Goal: Check status: Check status

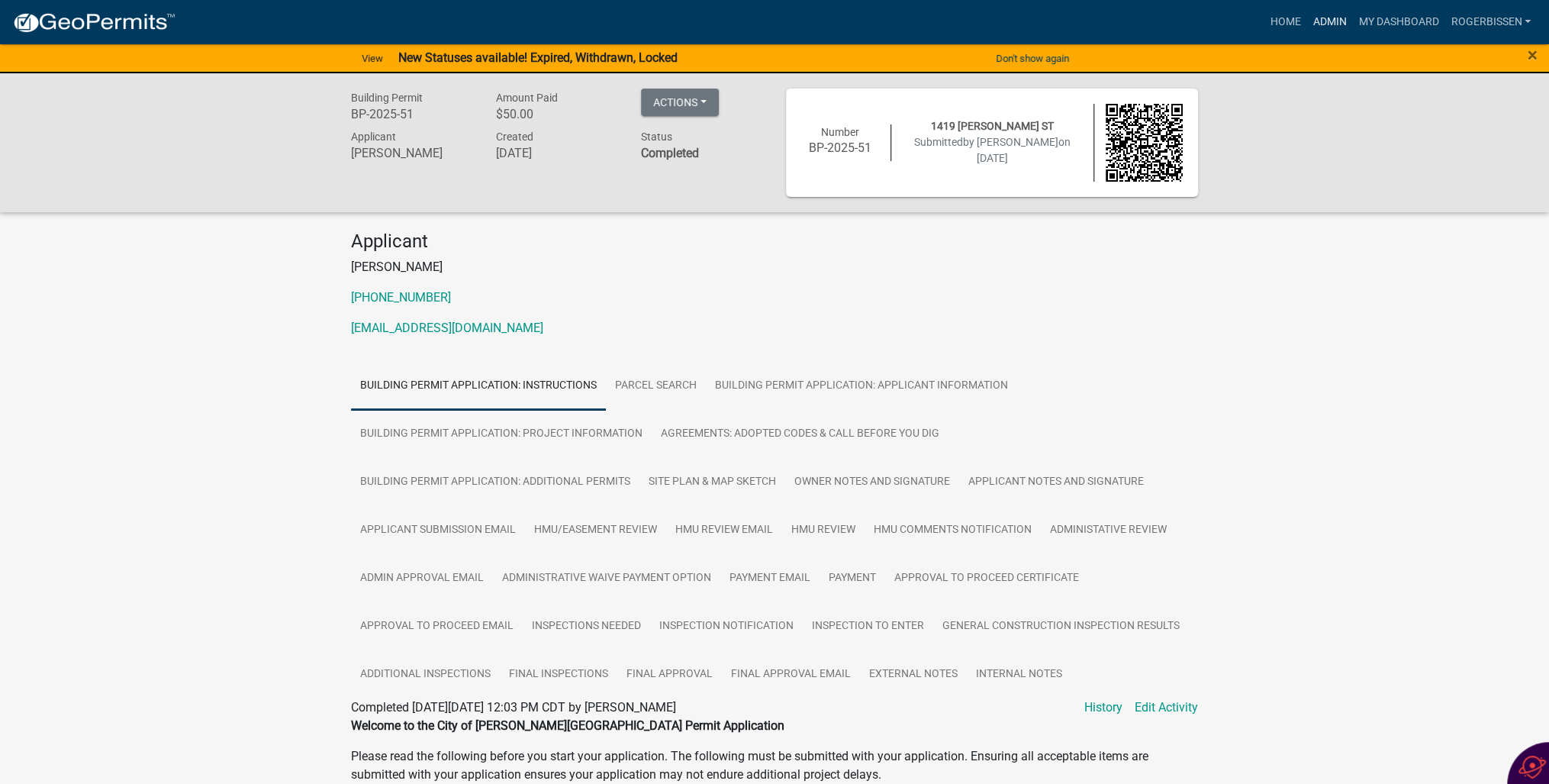
click at [1326, 18] on link "Admin" at bounding box center [1329, 21] width 46 height 29
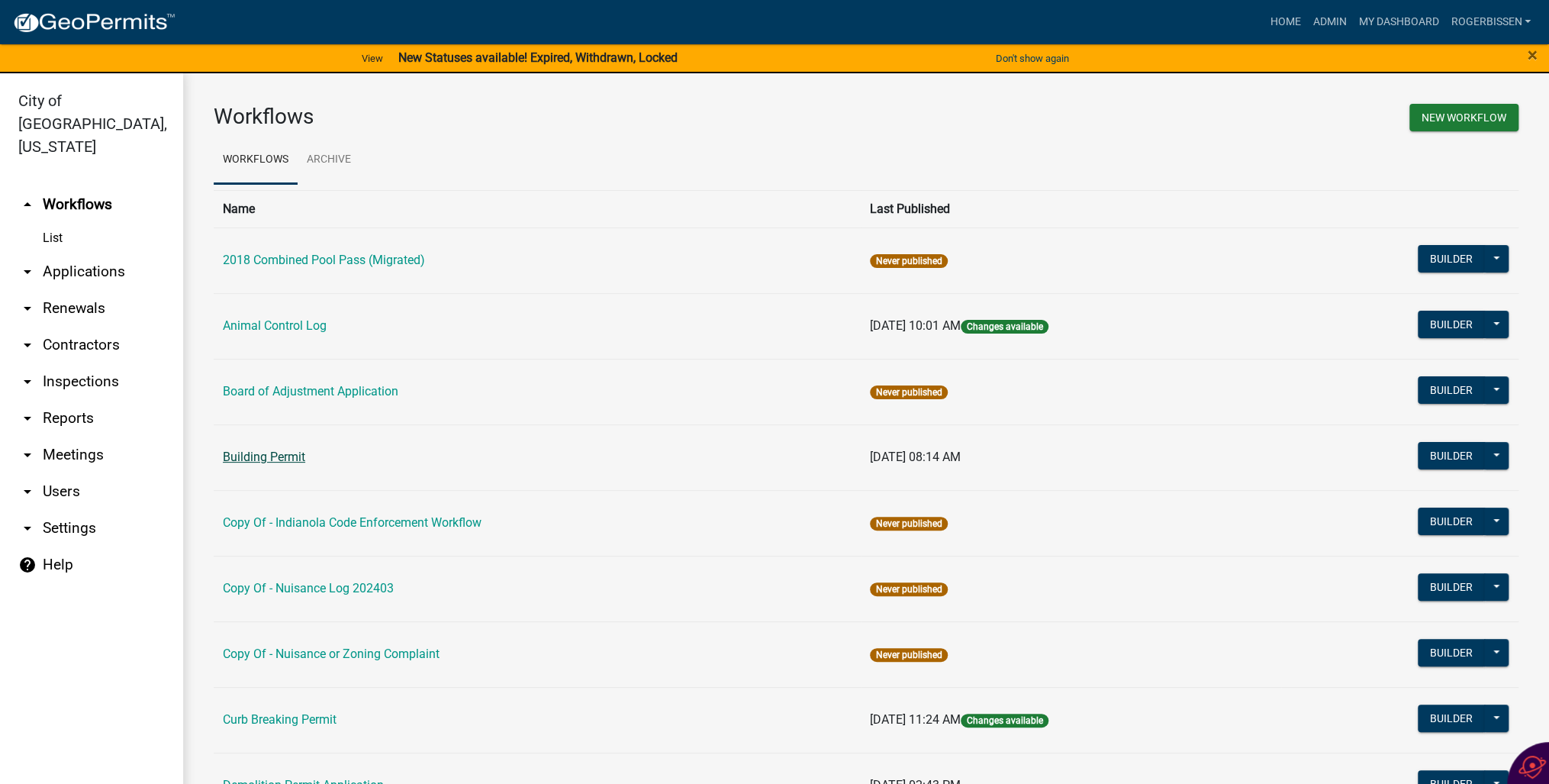
click at [244, 452] on link "Building Permit" at bounding box center [264, 457] width 82 height 15
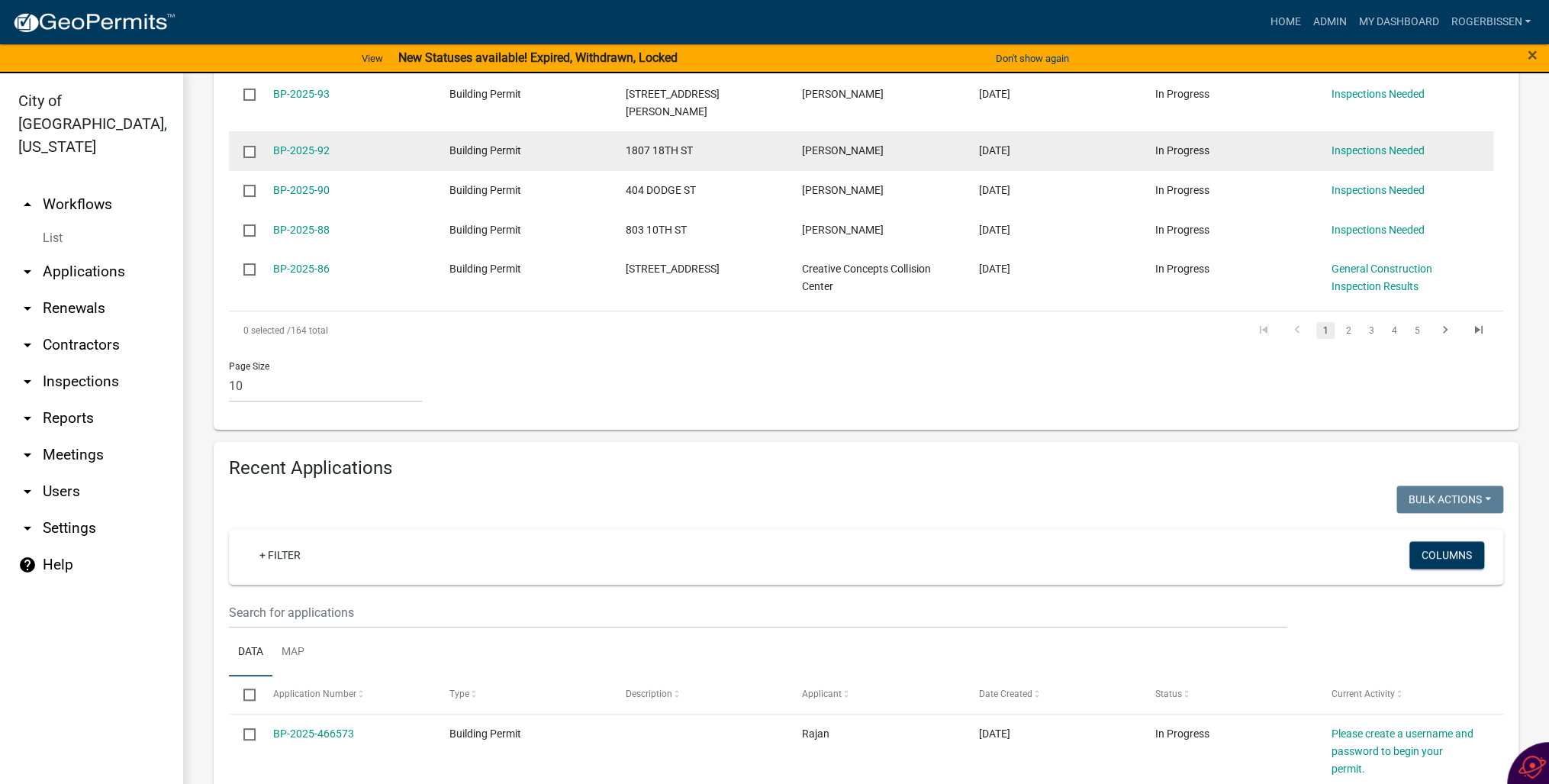
scroll to position [671, 0]
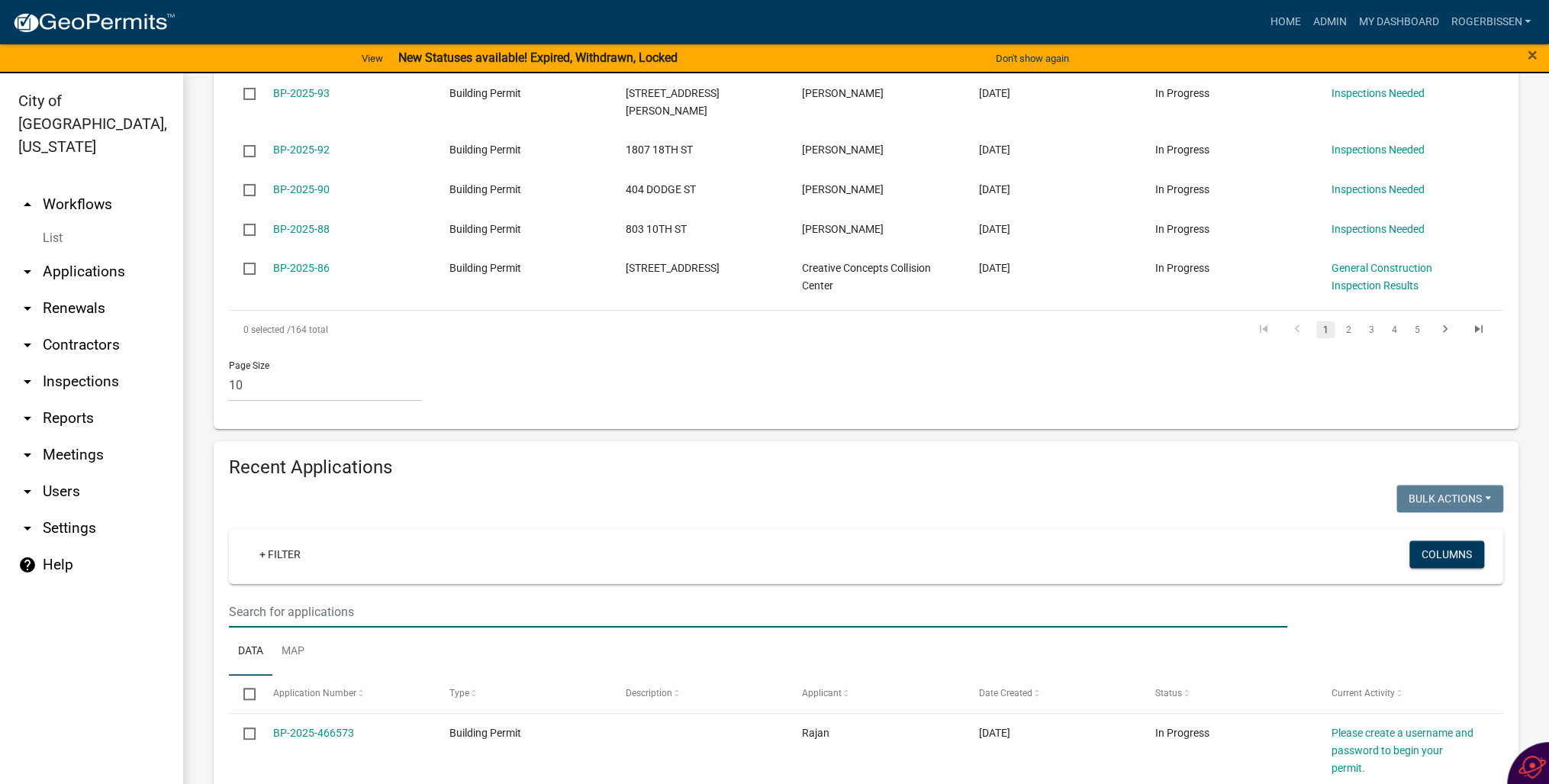
click at [308, 596] on input "text" at bounding box center [757, 612] width 1058 height 31
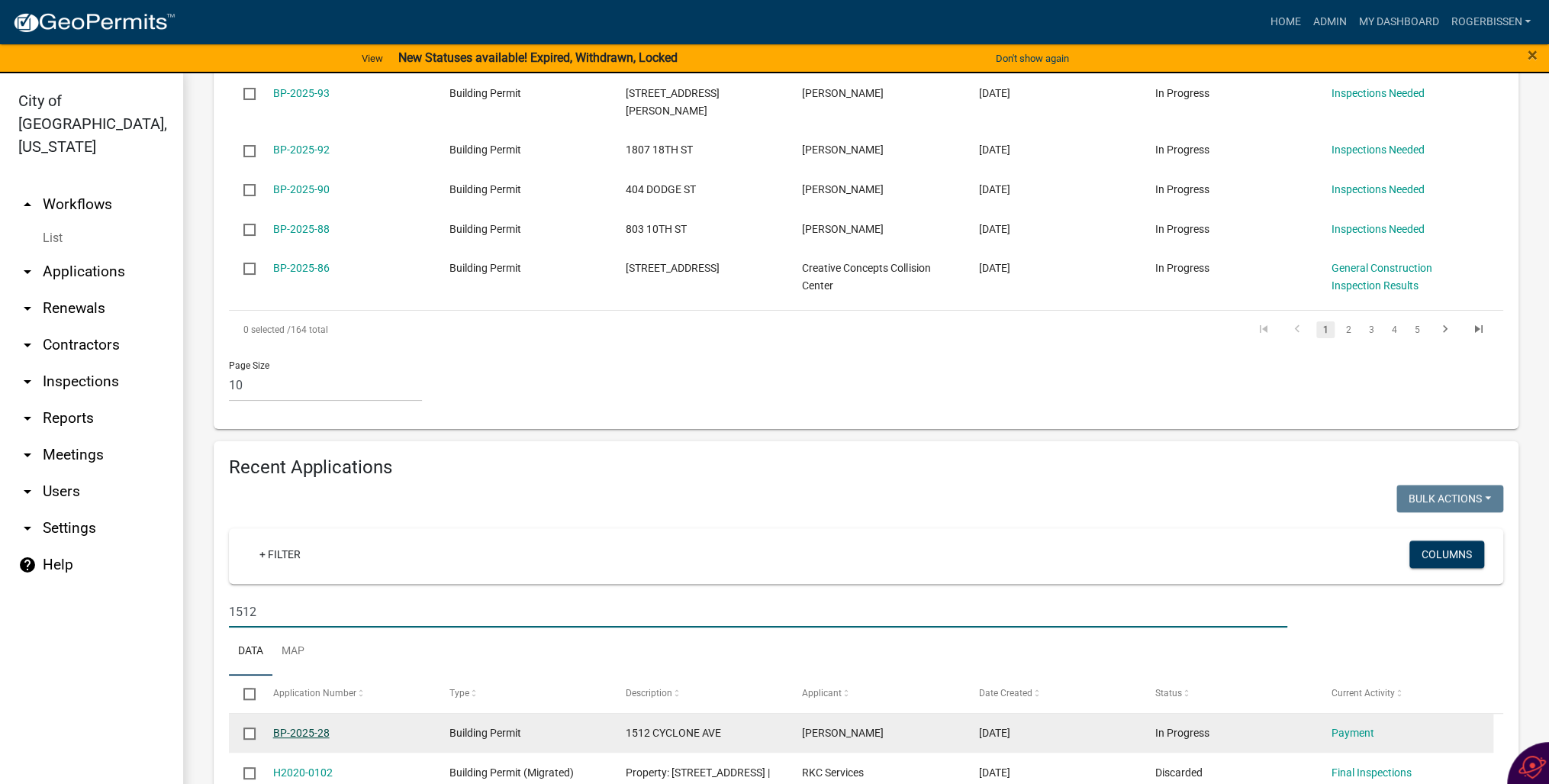
type input "1512"
click at [290, 727] on link "BP-2025-28" at bounding box center [301, 732] width 56 height 12
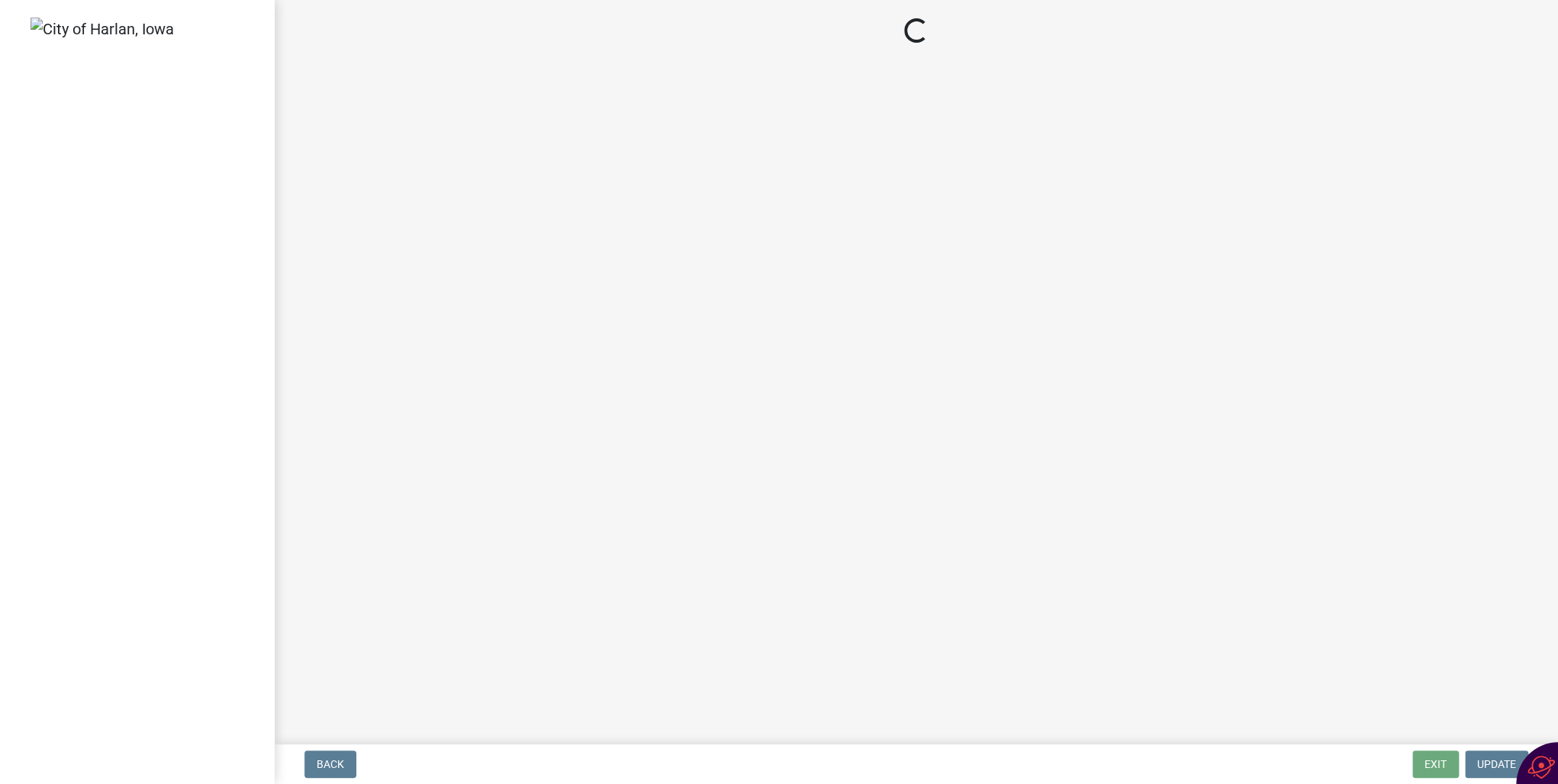
select select "3: 3"
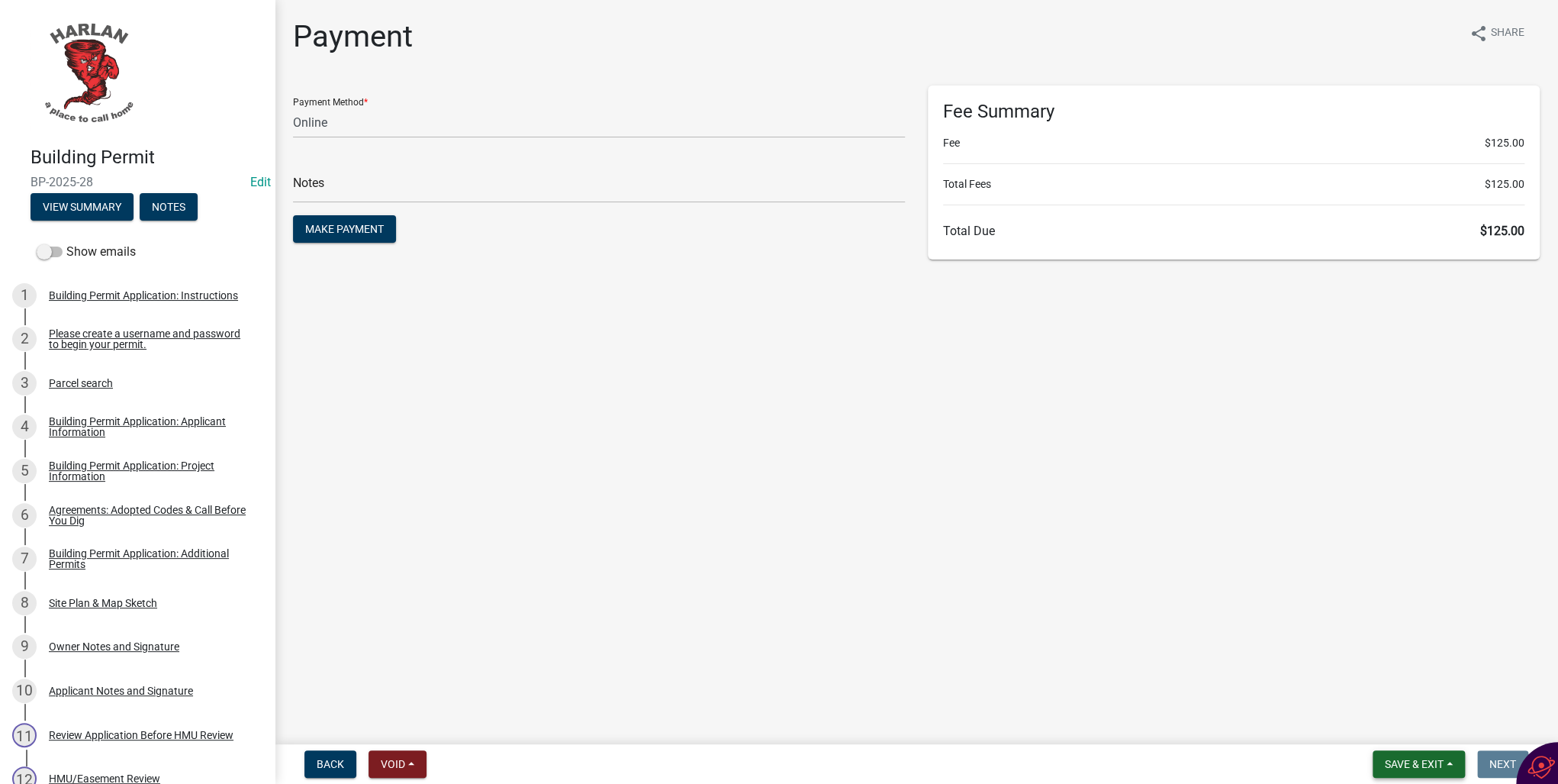
click at [1433, 759] on span "Save & Exit" at bounding box center [1414, 763] width 59 height 12
click at [1393, 732] on button "Save & Exit" at bounding box center [1404, 724] width 122 height 37
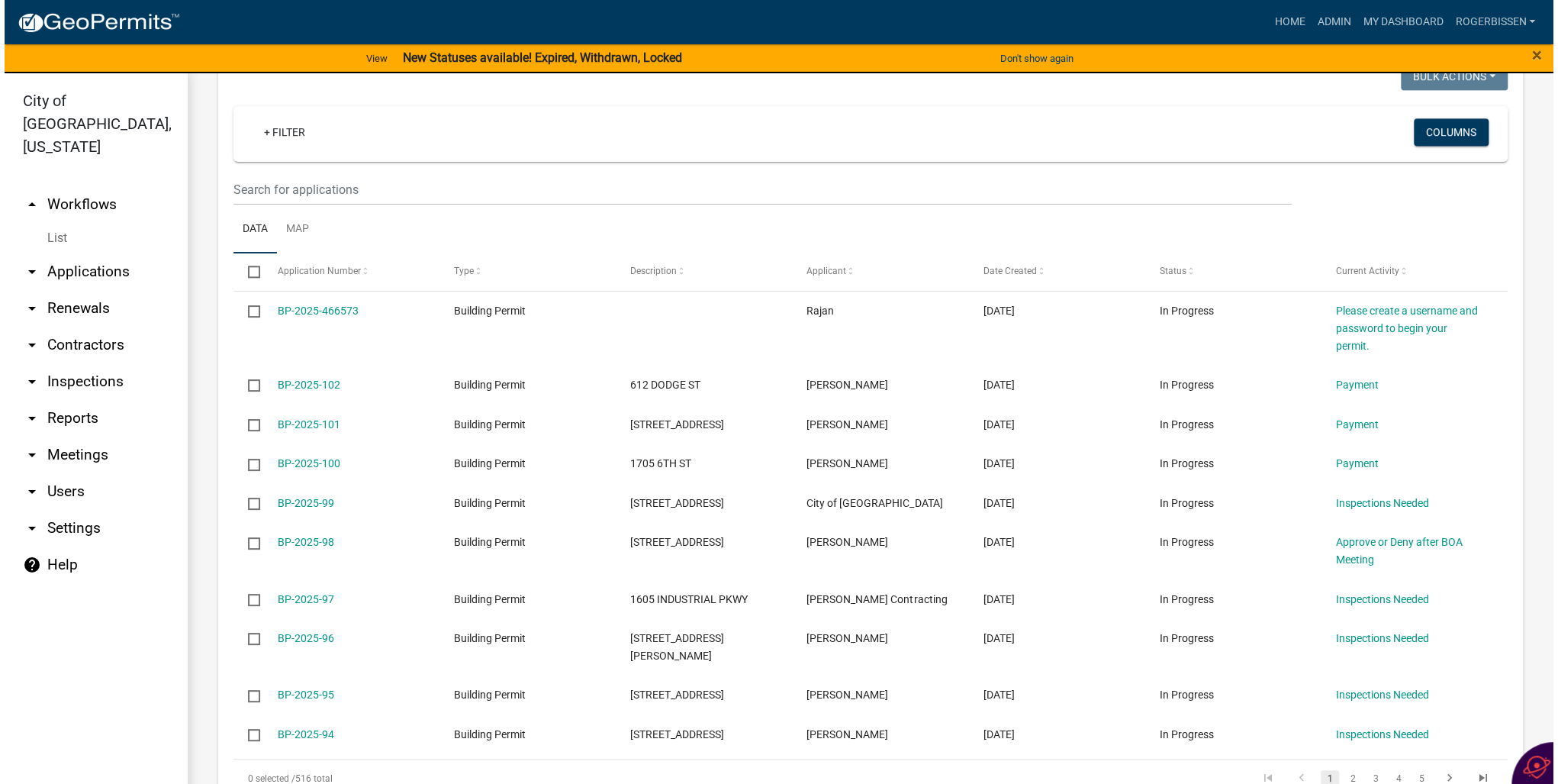
scroll to position [1099, 0]
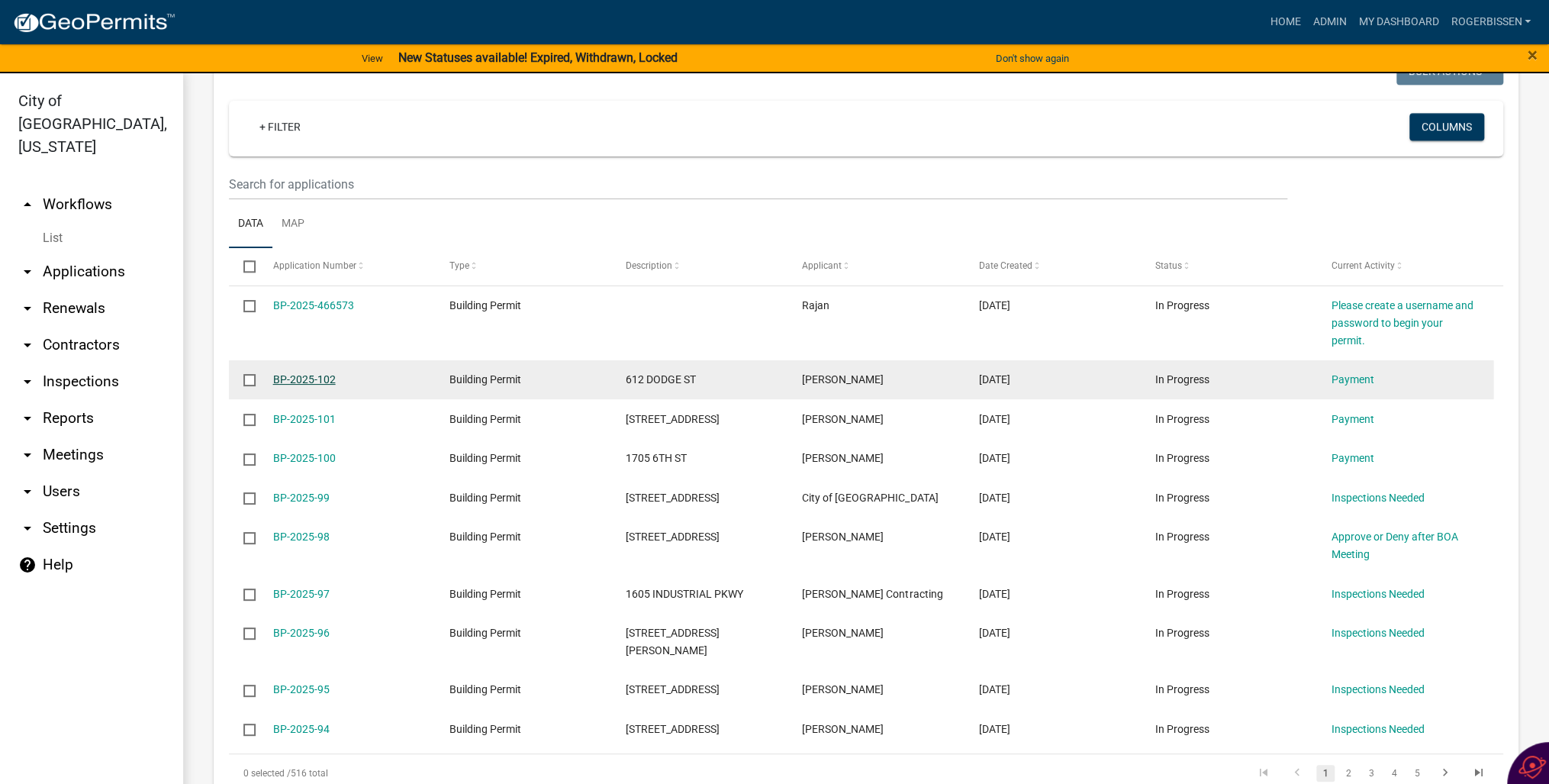
drag, startPoint x: 303, startPoint y: 329, endPoint x: 319, endPoint y: 328, distance: 16.0
click at [305, 374] on link "BP-2025-102" at bounding box center [304, 379] width 63 height 12
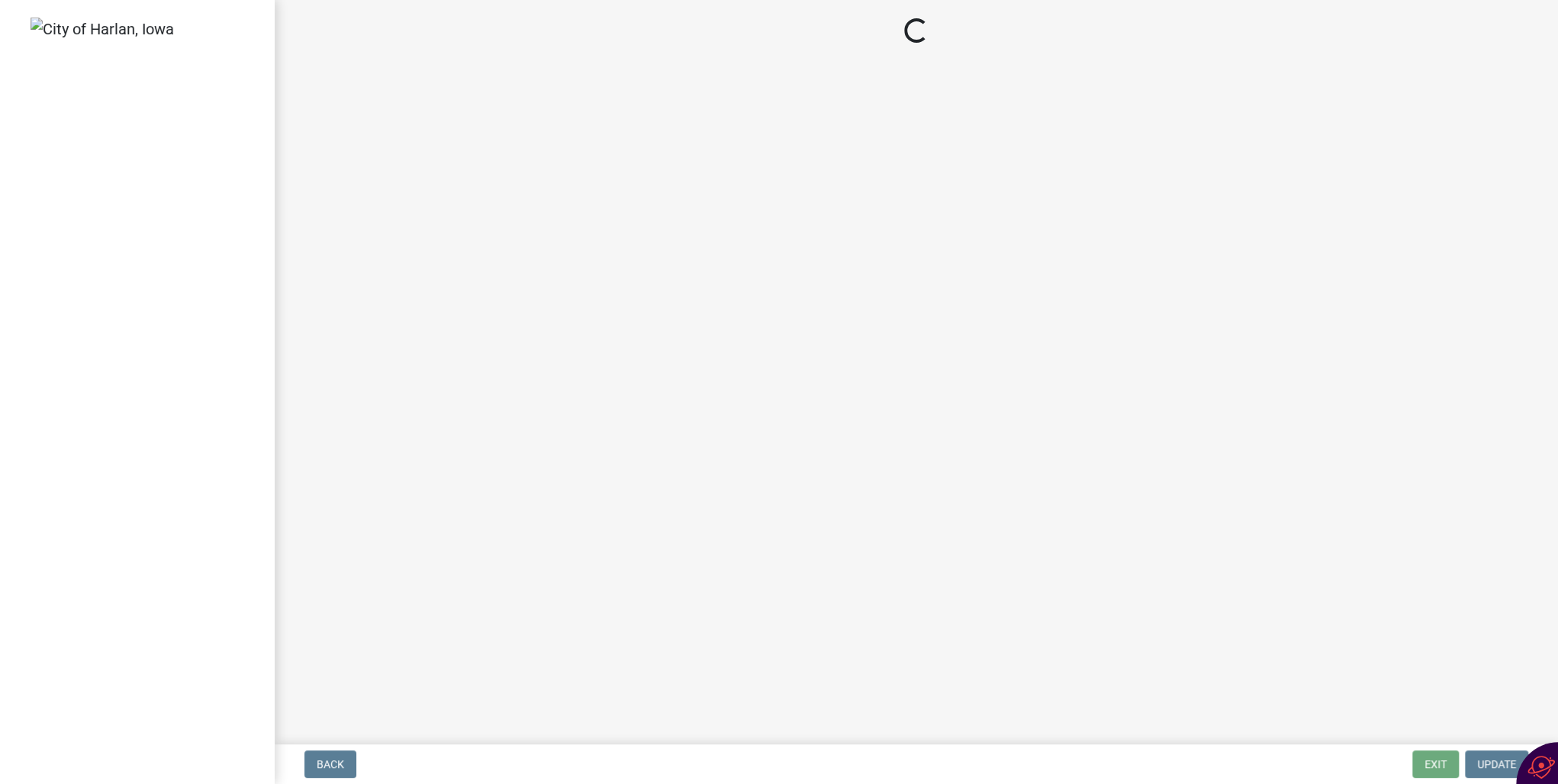
select select "3: 3"
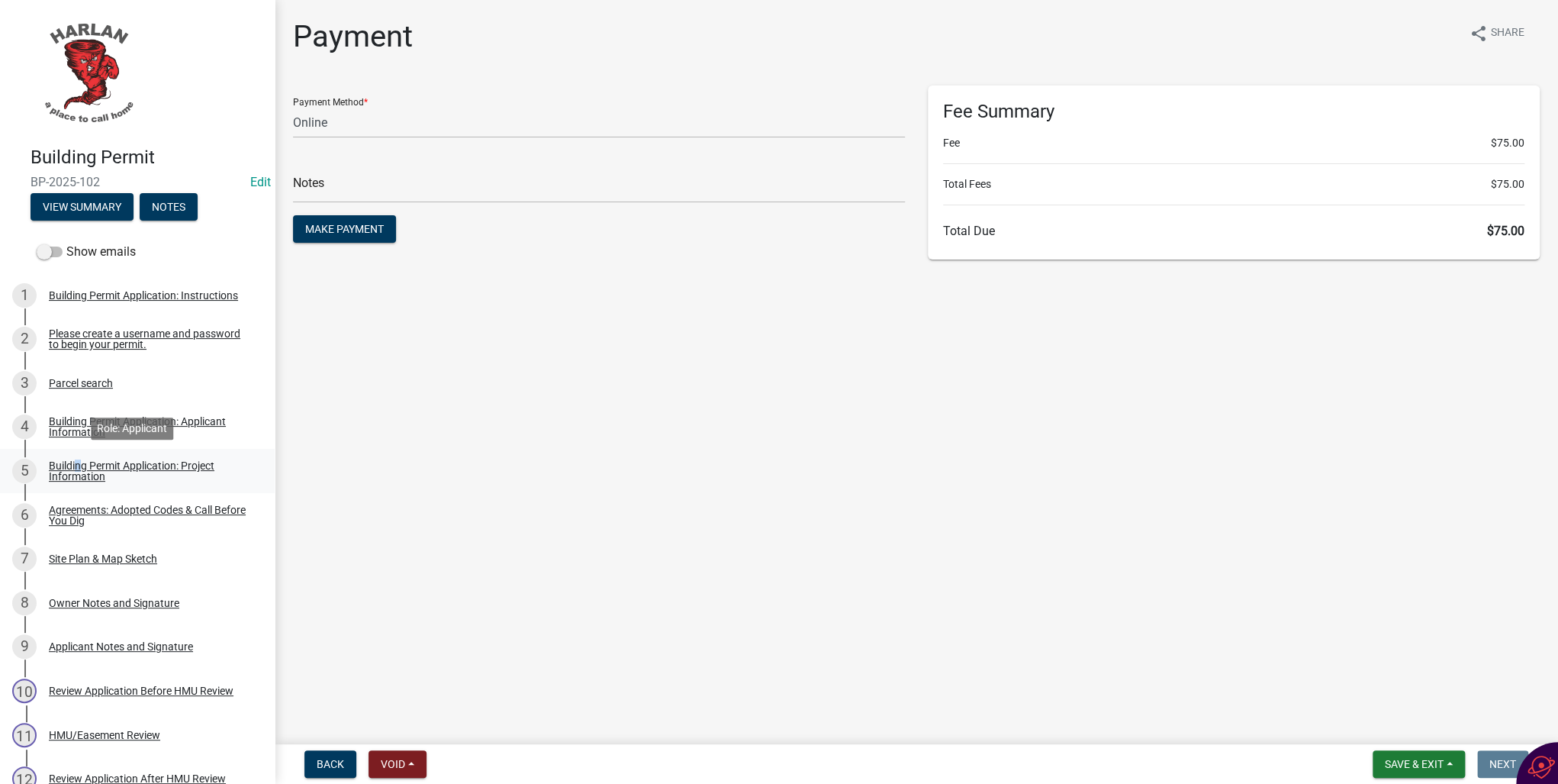
click at [74, 469] on div "Building Permit Application: Project Information" at bounding box center [149, 470] width 201 height 21
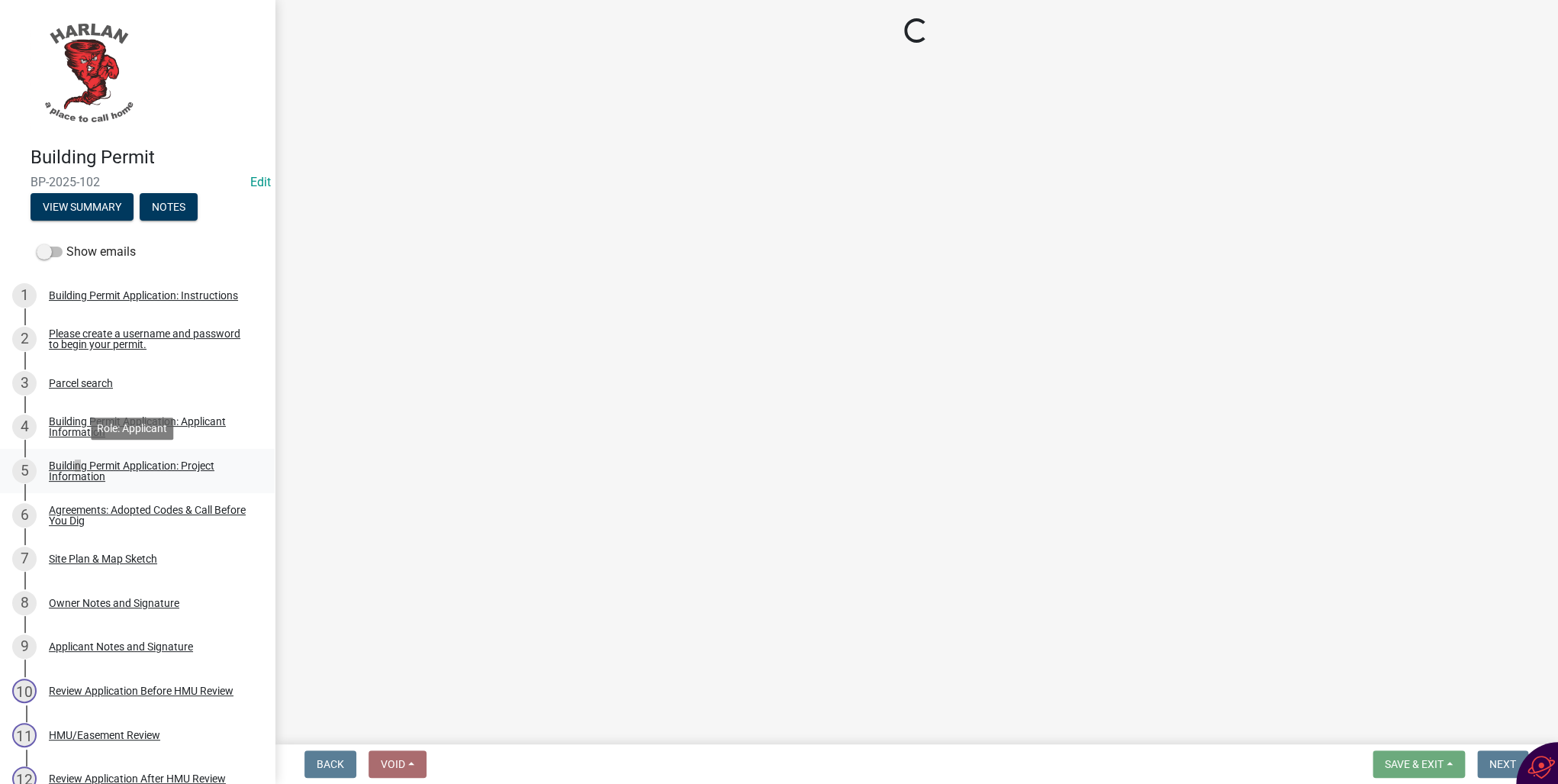
select select "cb325dce-423e-41a6-a768-9e51227ed1bf"
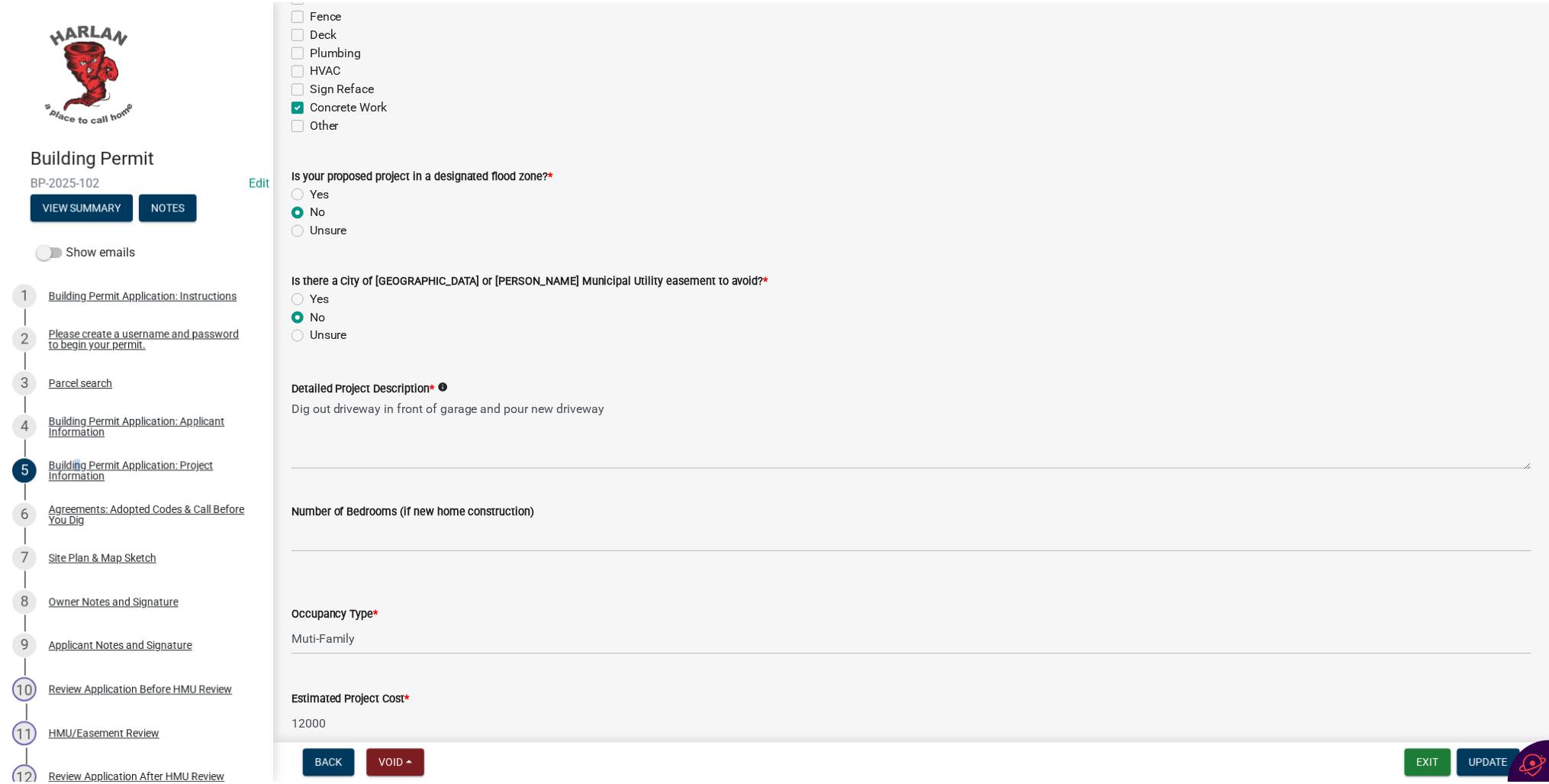
scroll to position [479, 0]
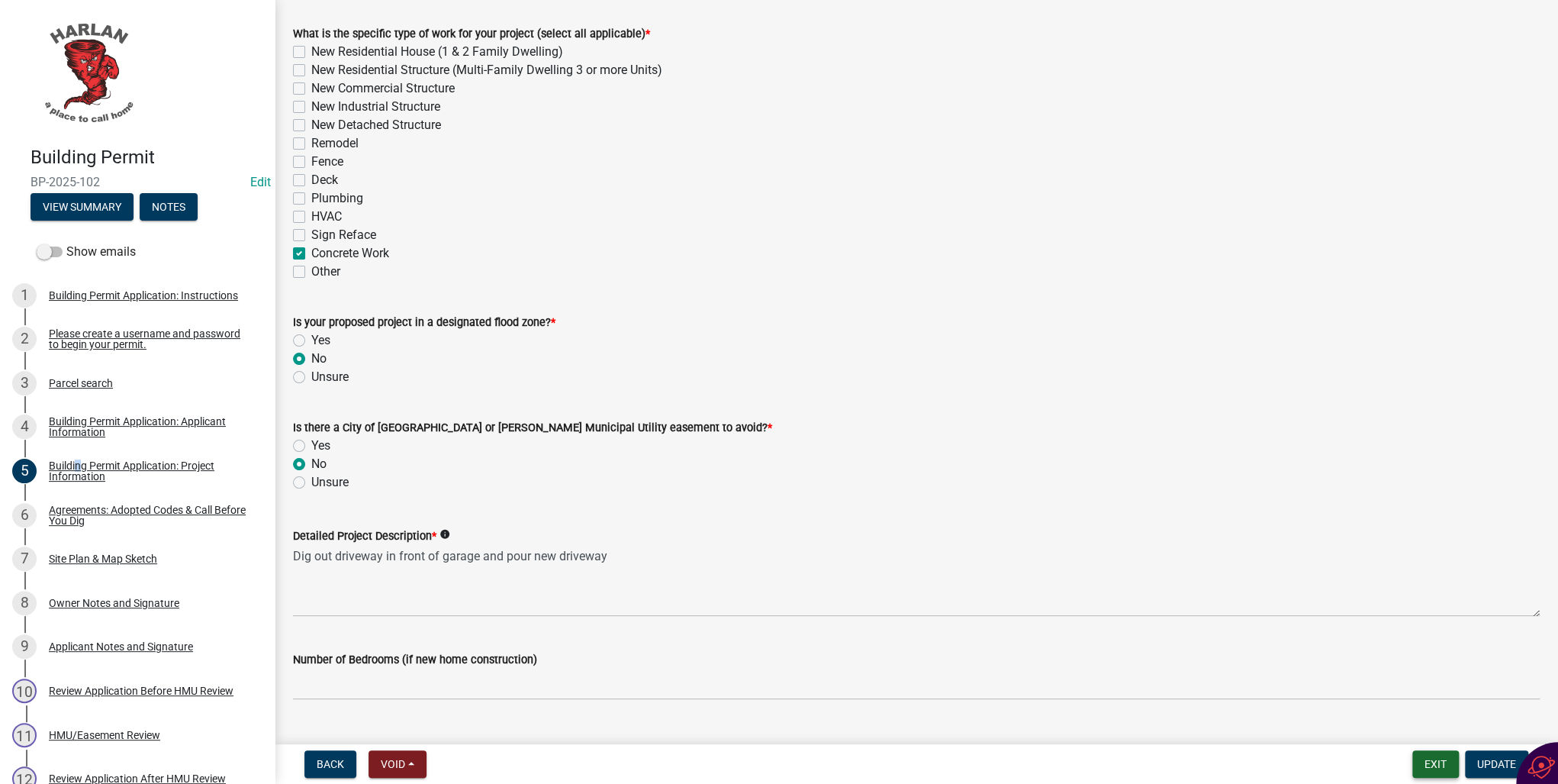
click at [1444, 762] on button "Exit" at bounding box center [1435, 764] width 46 height 28
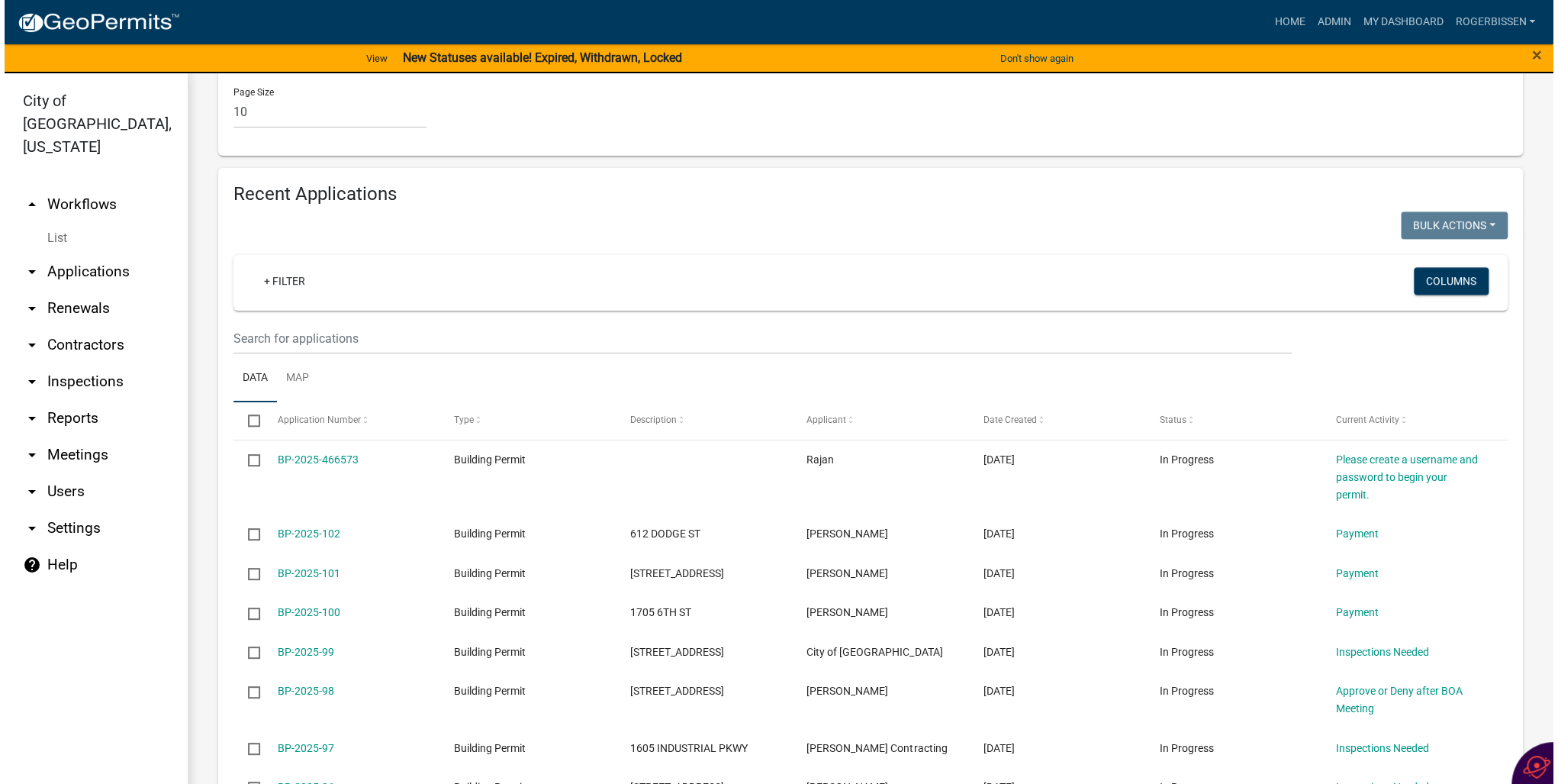
scroll to position [977, 0]
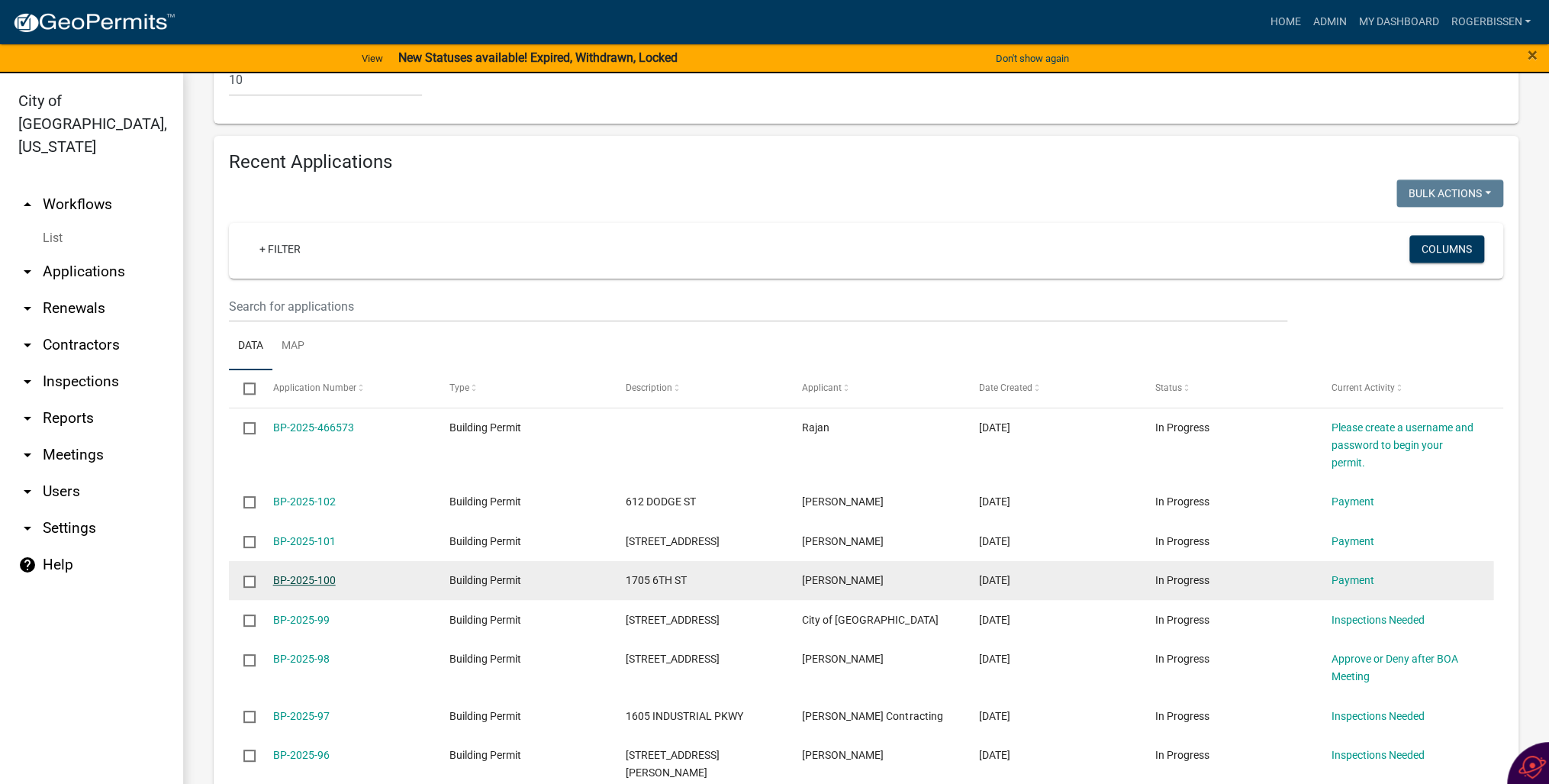
click at [312, 574] on link "BP-2025-100" at bounding box center [304, 579] width 63 height 12
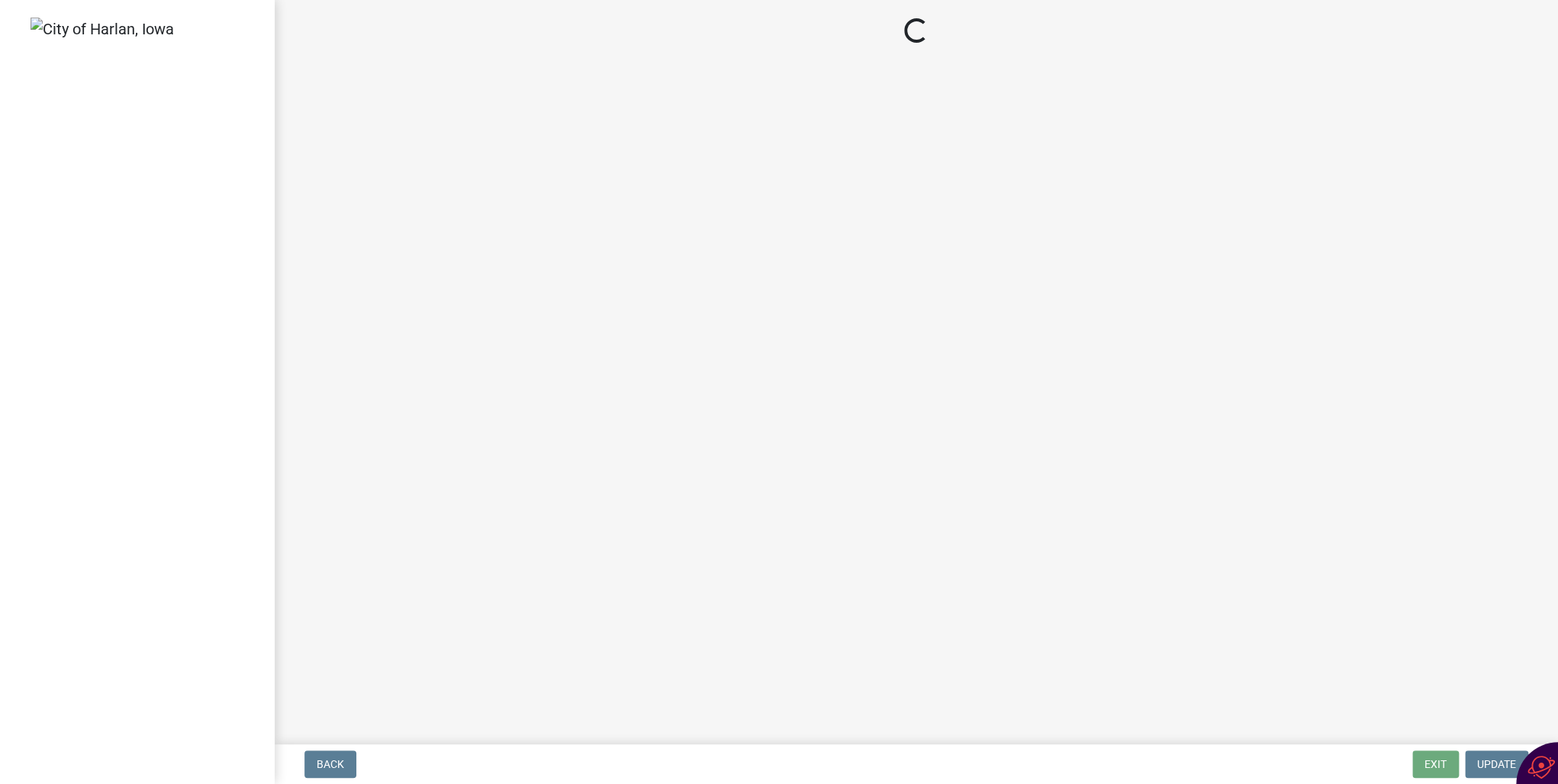
select select "3: 3"
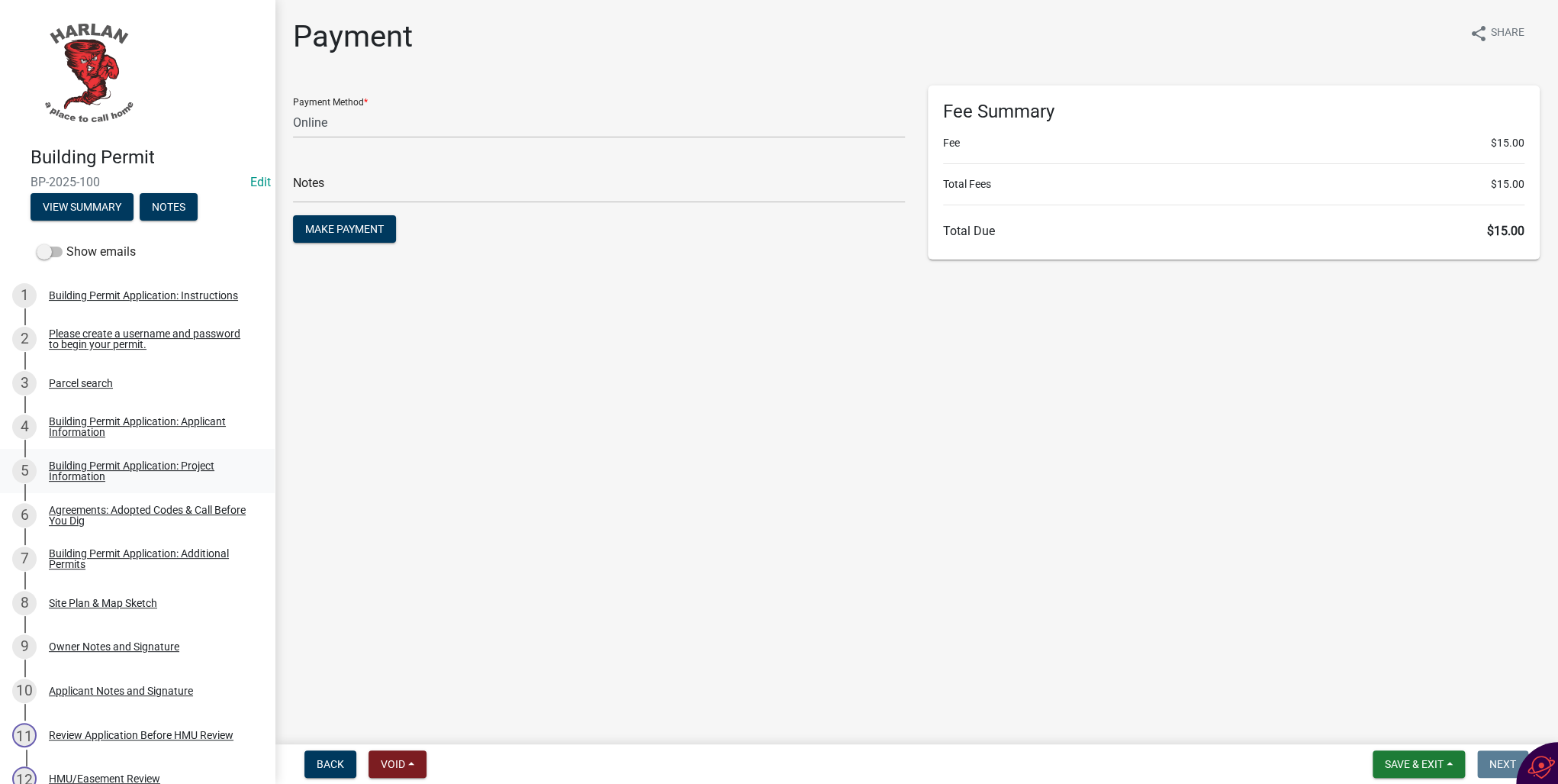
click at [68, 476] on div "Building Permit Application: Project Information" at bounding box center [149, 470] width 201 height 21
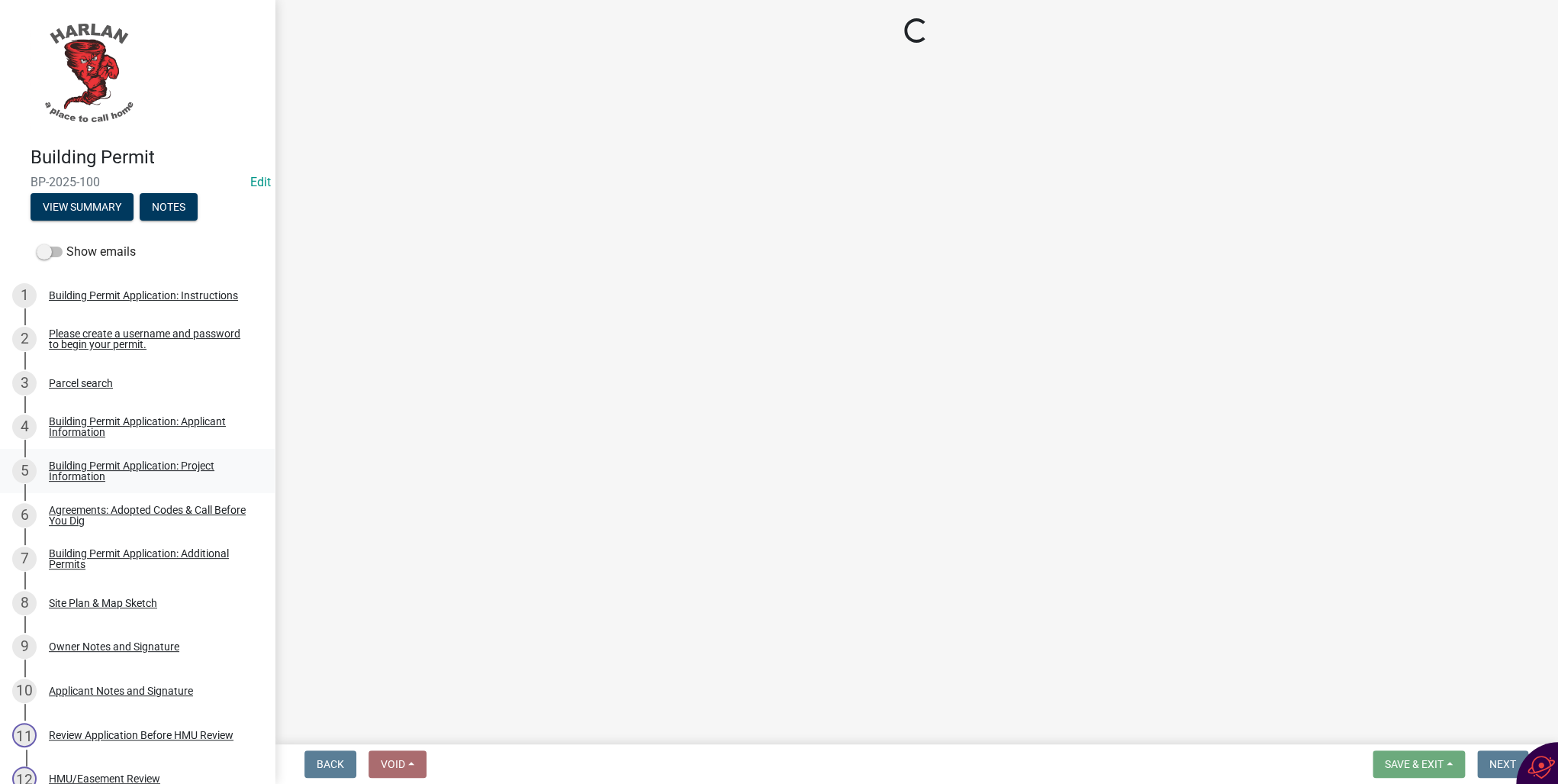
select select "57c12fbf-2104-401b-a871-4062d0a56bab"
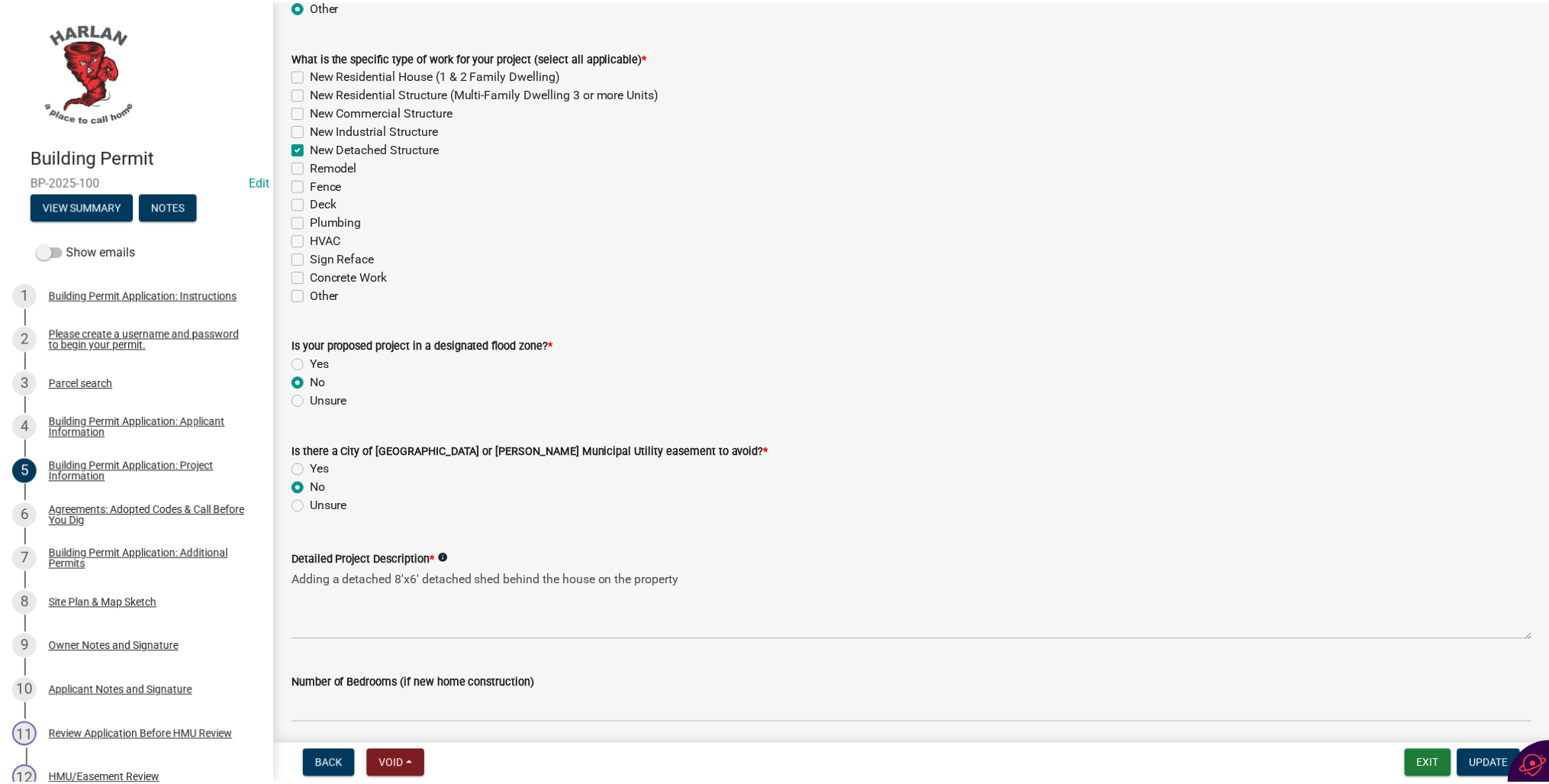
scroll to position [488, 0]
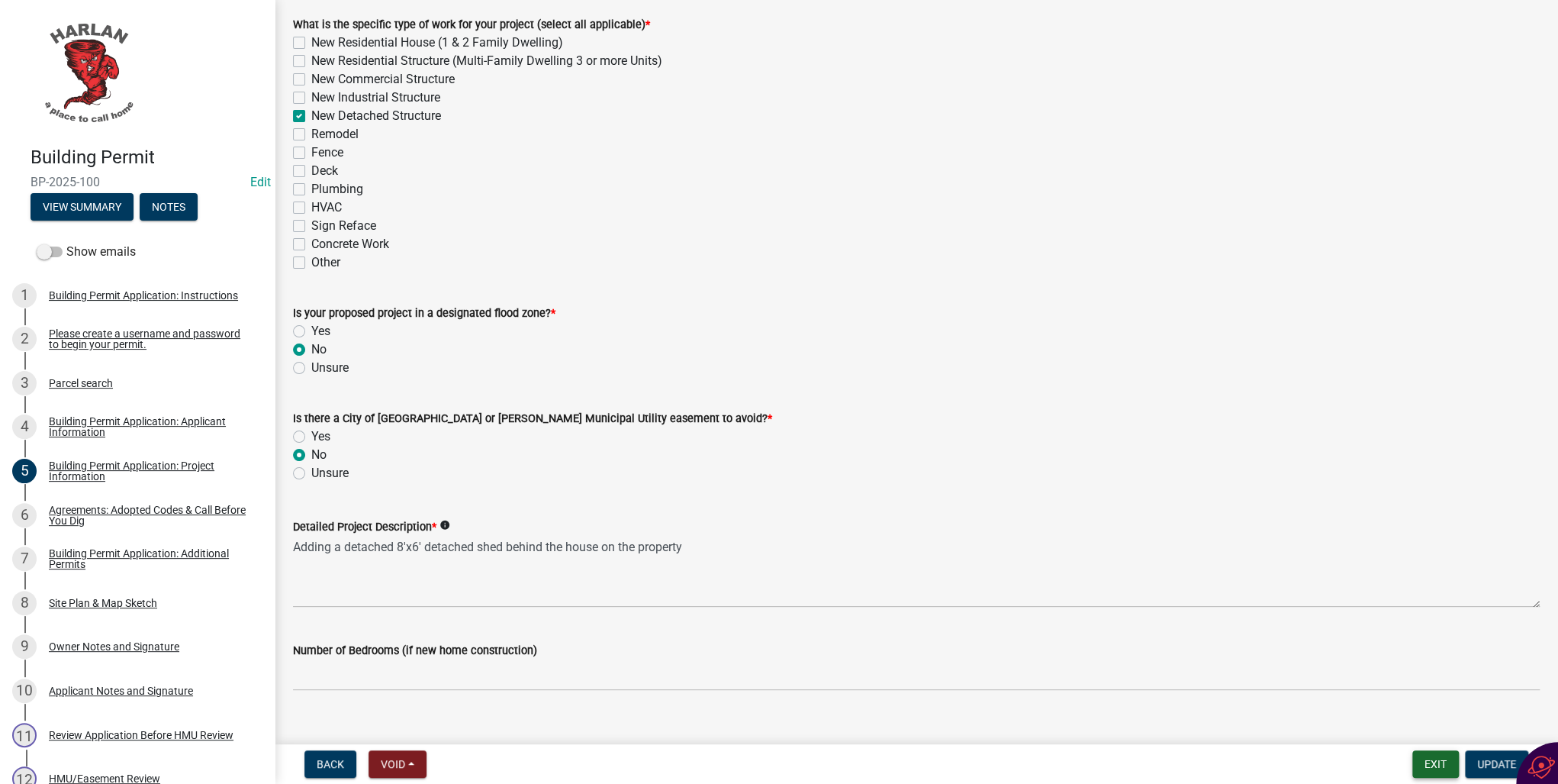
click at [1431, 754] on button "Exit" at bounding box center [1435, 764] width 46 height 28
